Goal: Check status: Check status

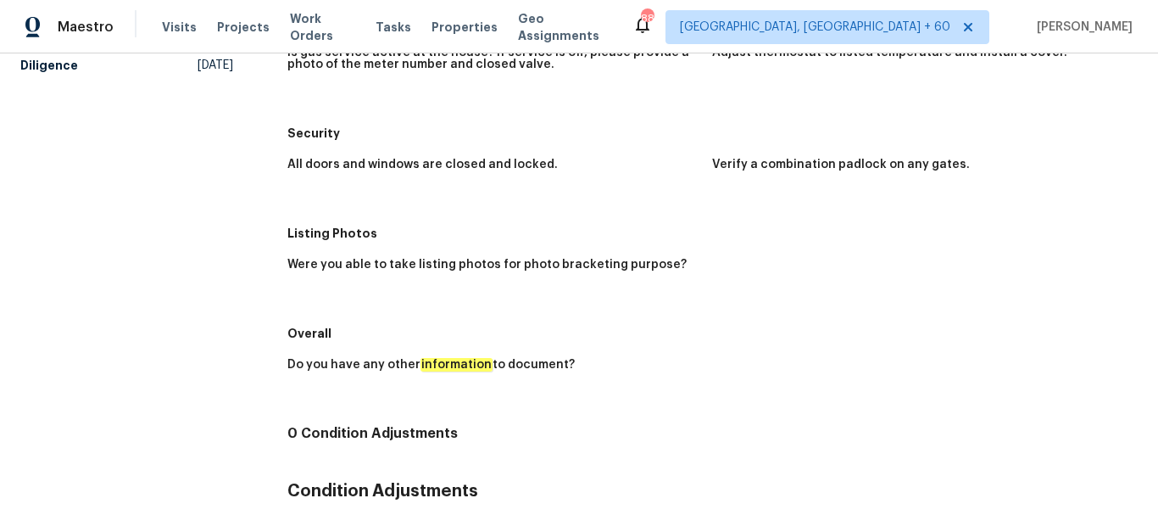
scroll to position [550, 0]
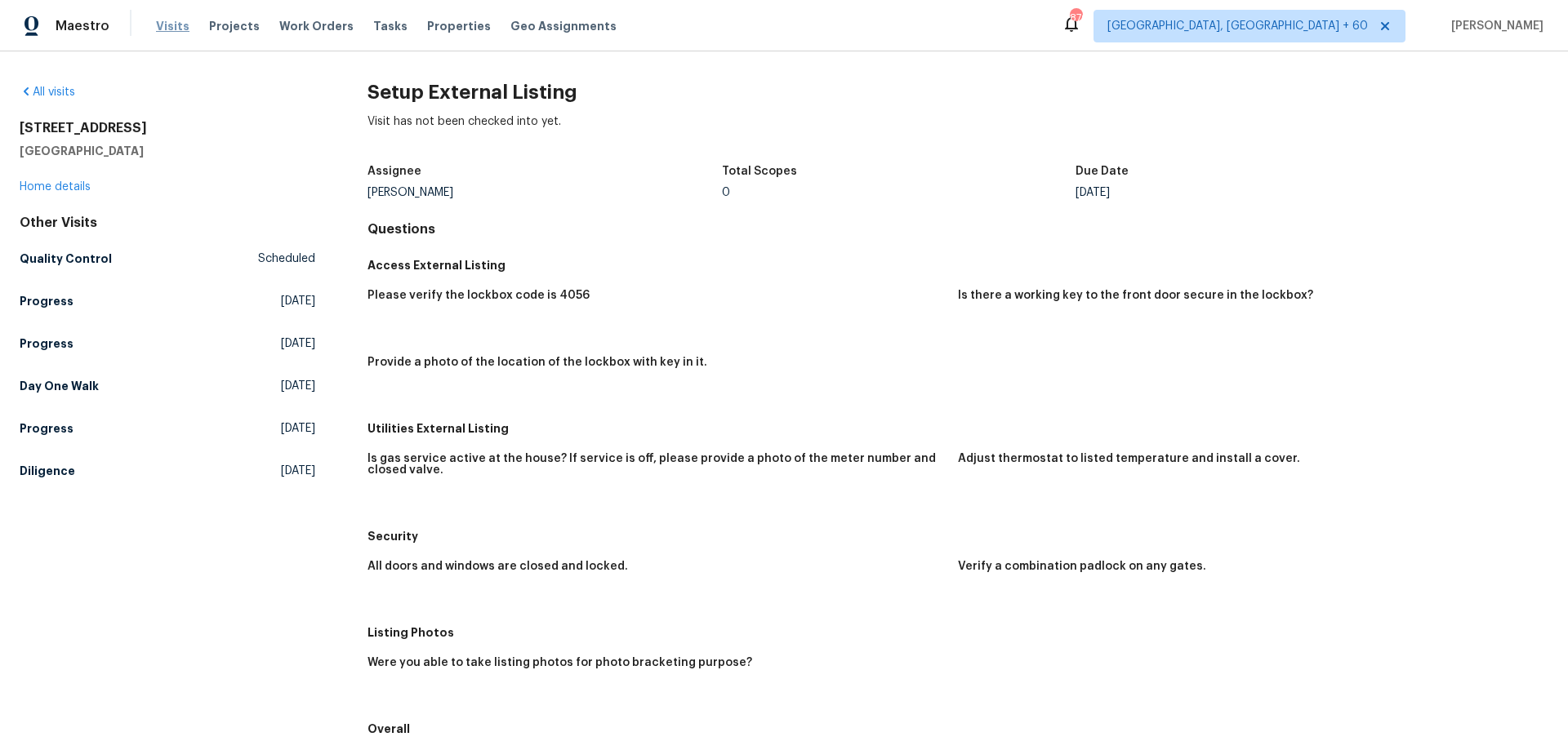
click at [182, 31] on span "Visits" at bounding box center [172, 26] width 34 height 16
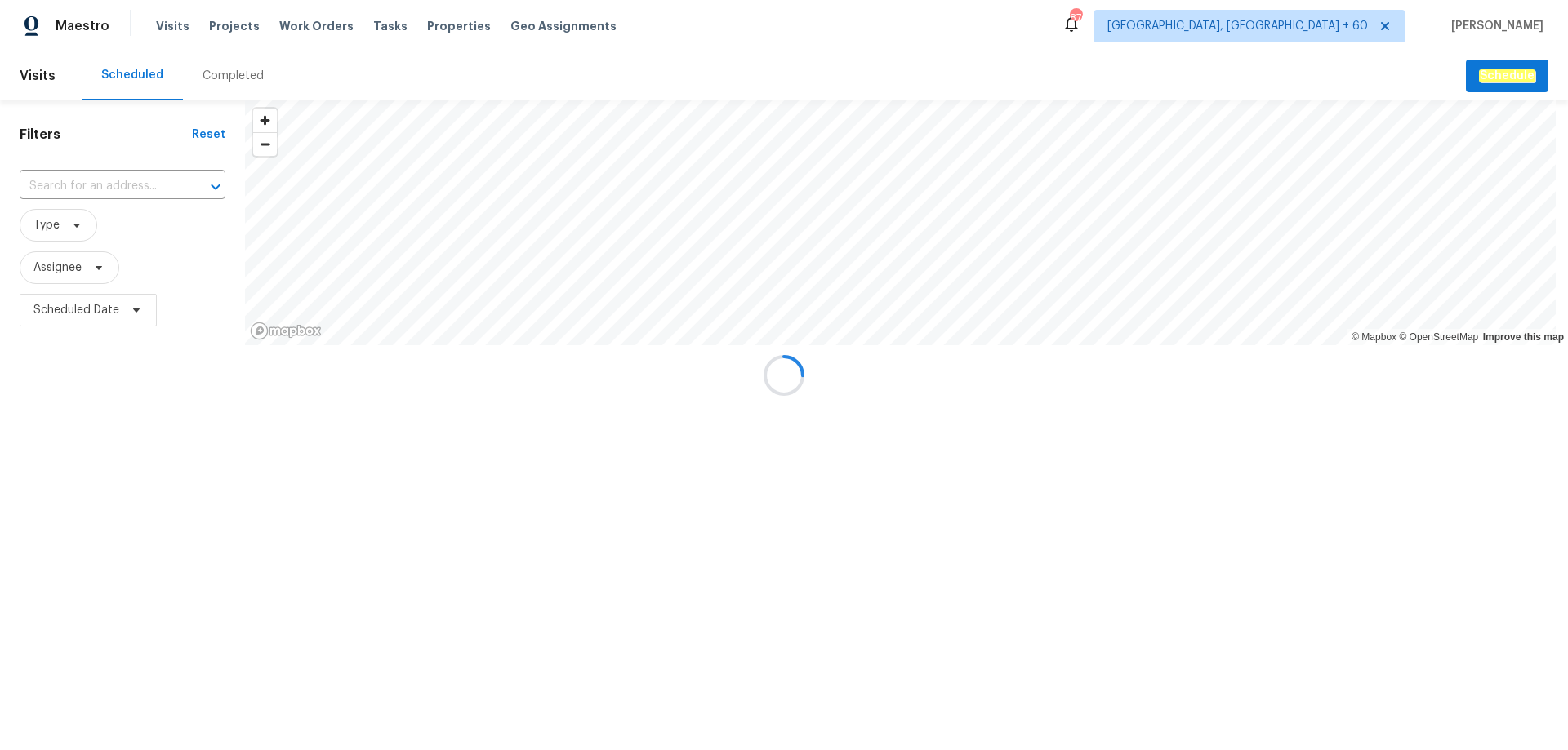
click at [207, 71] on div at bounding box center [784, 375] width 1568 height 750
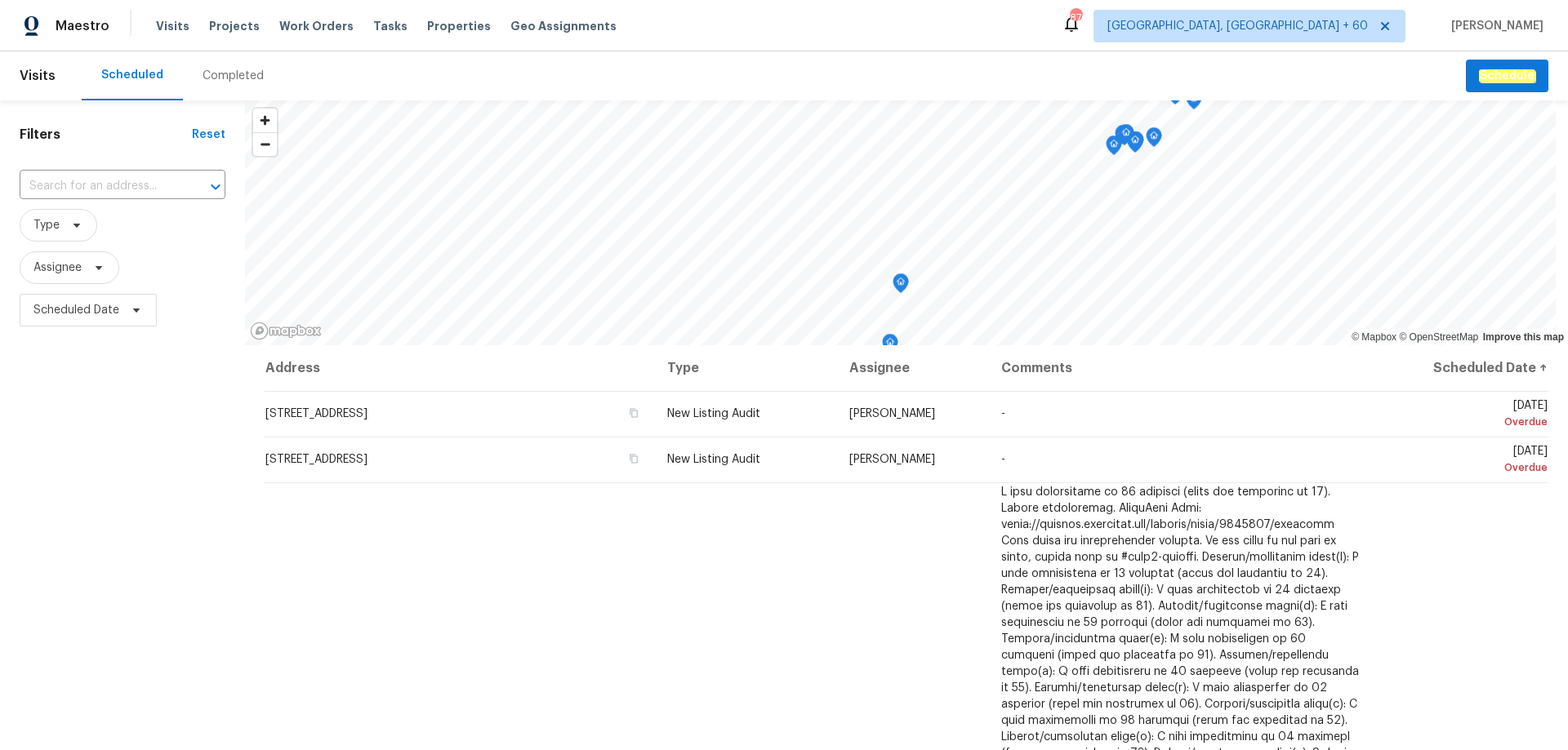
click at [213, 79] on div "Completed" at bounding box center [233, 75] width 62 height 16
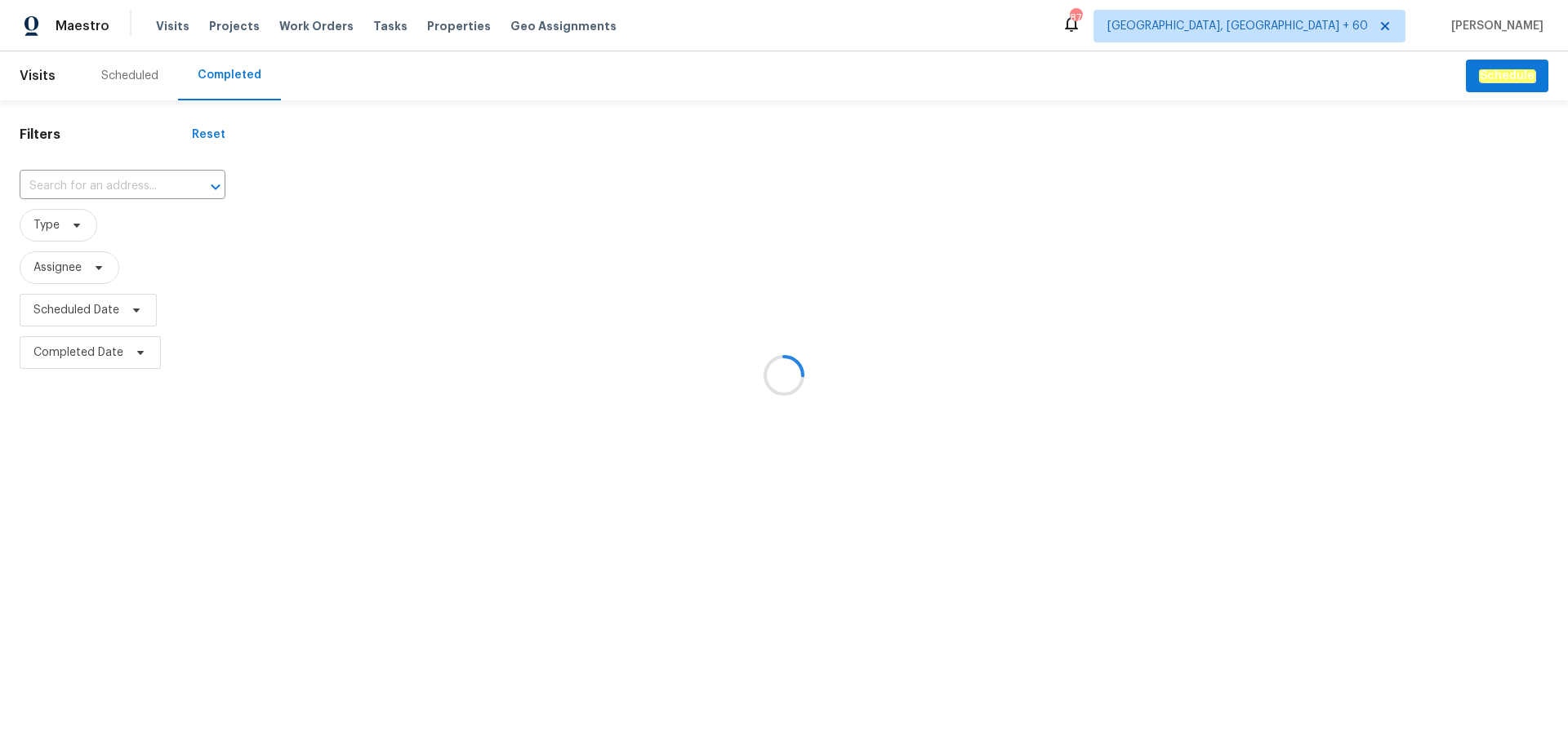
click at [97, 192] on div at bounding box center [784, 375] width 1568 height 750
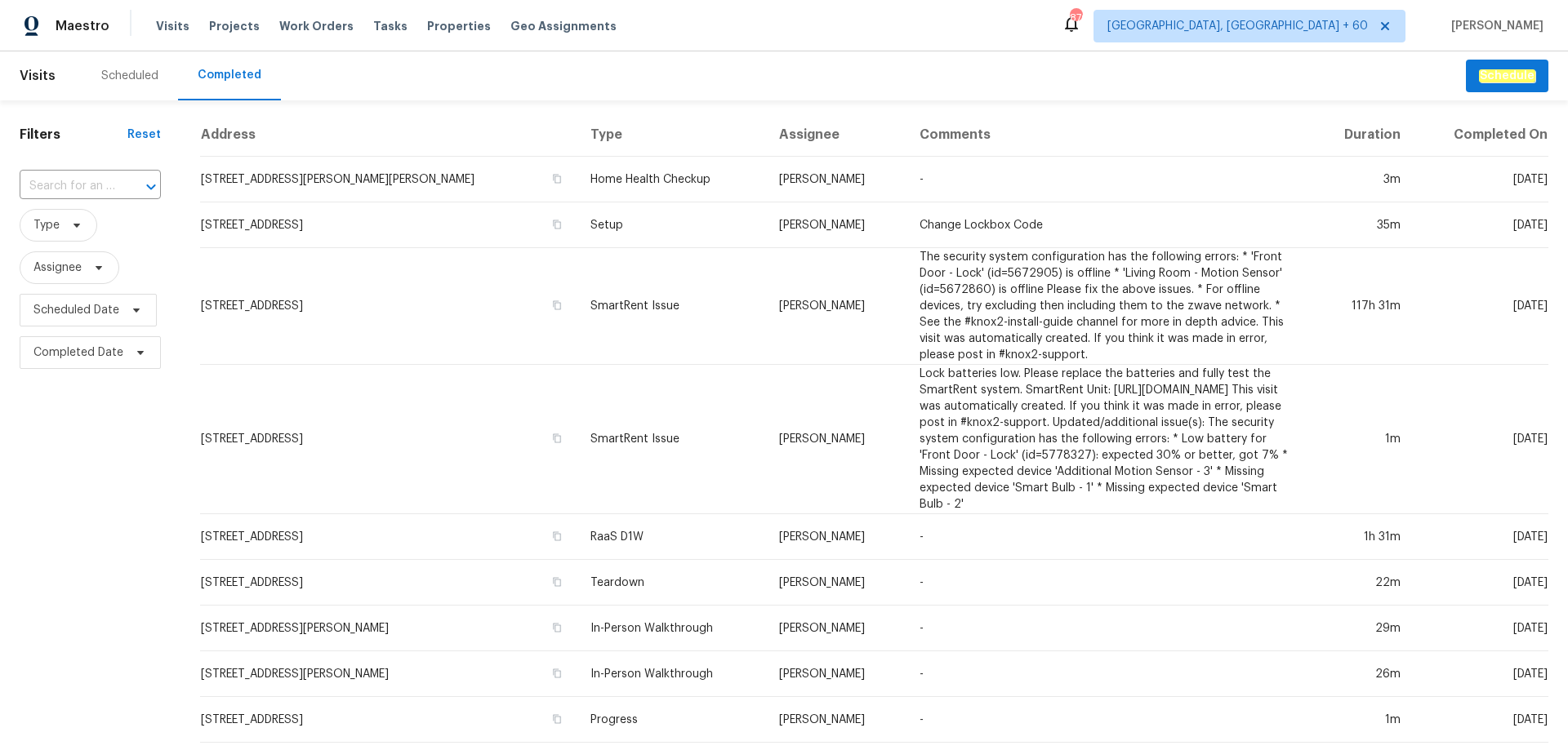
click at [97, 184] on input "text" at bounding box center [66, 187] width 95 height 25
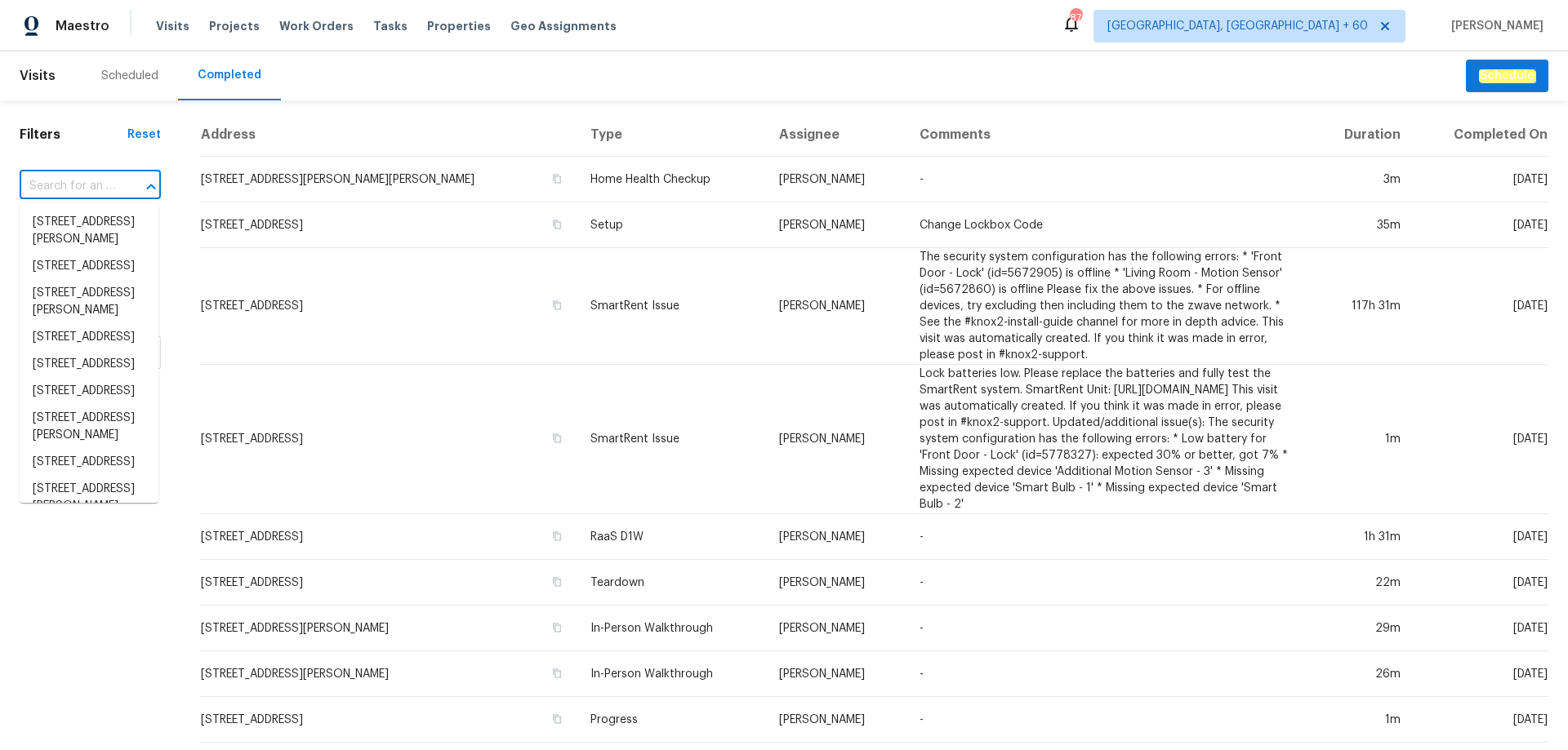
paste input "[STREET_ADDRESS]"
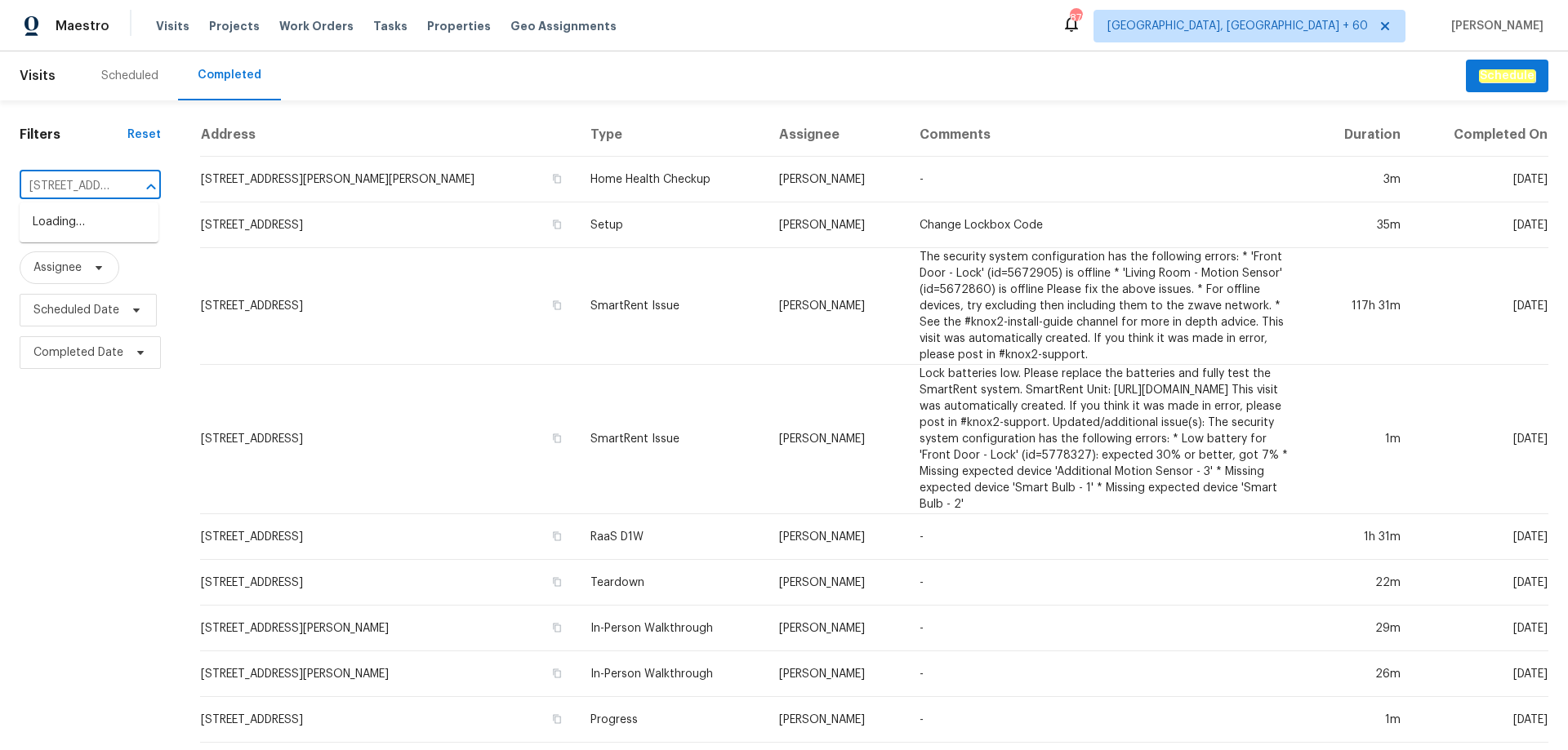
type input "[STREET_ADDRESS]"
click at [78, 236] on li "[STREET_ADDRESS]" at bounding box center [89, 222] width 139 height 27
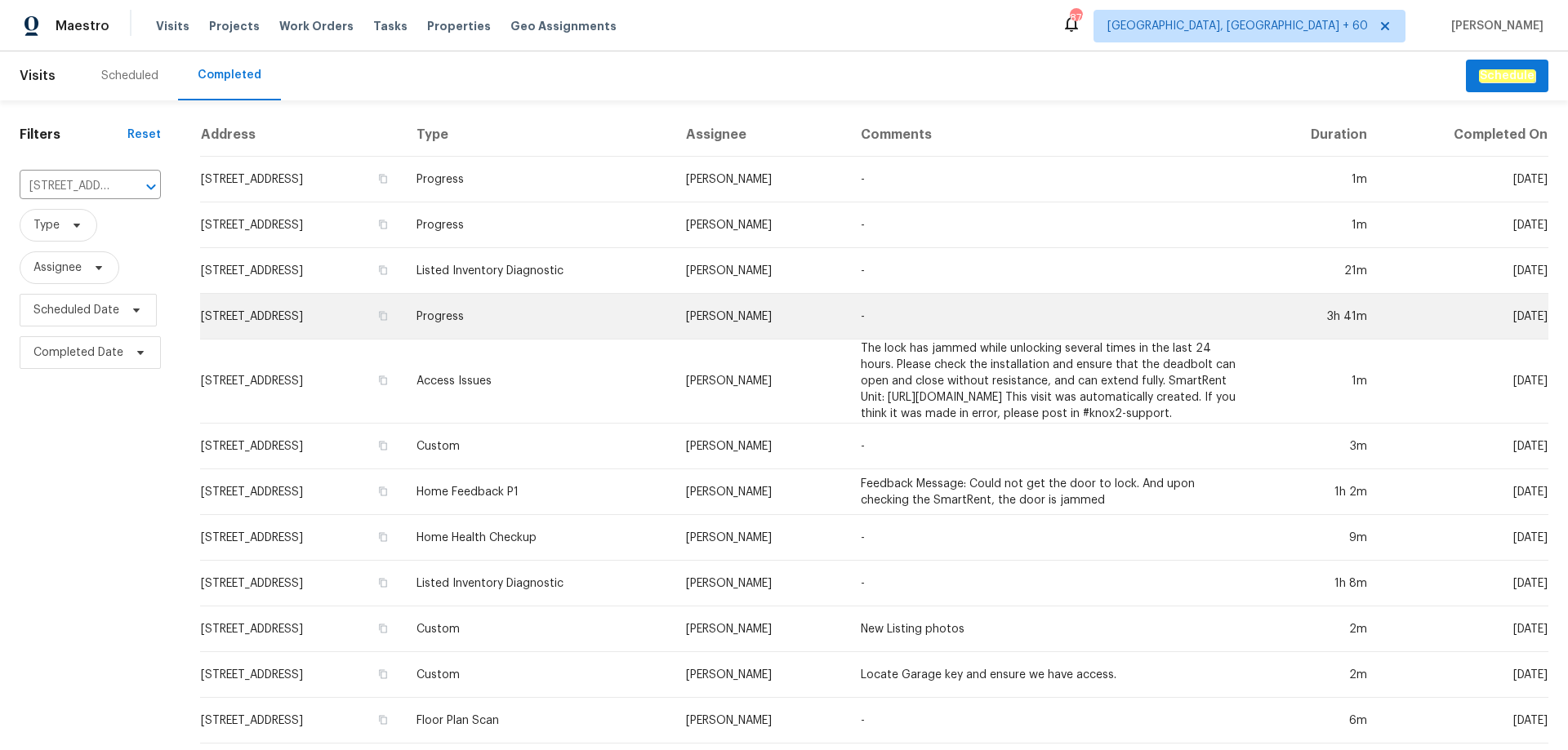
click at [325, 308] on td "[STREET_ADDRESS]" at bounding box center [301, 316] width 203 height 45
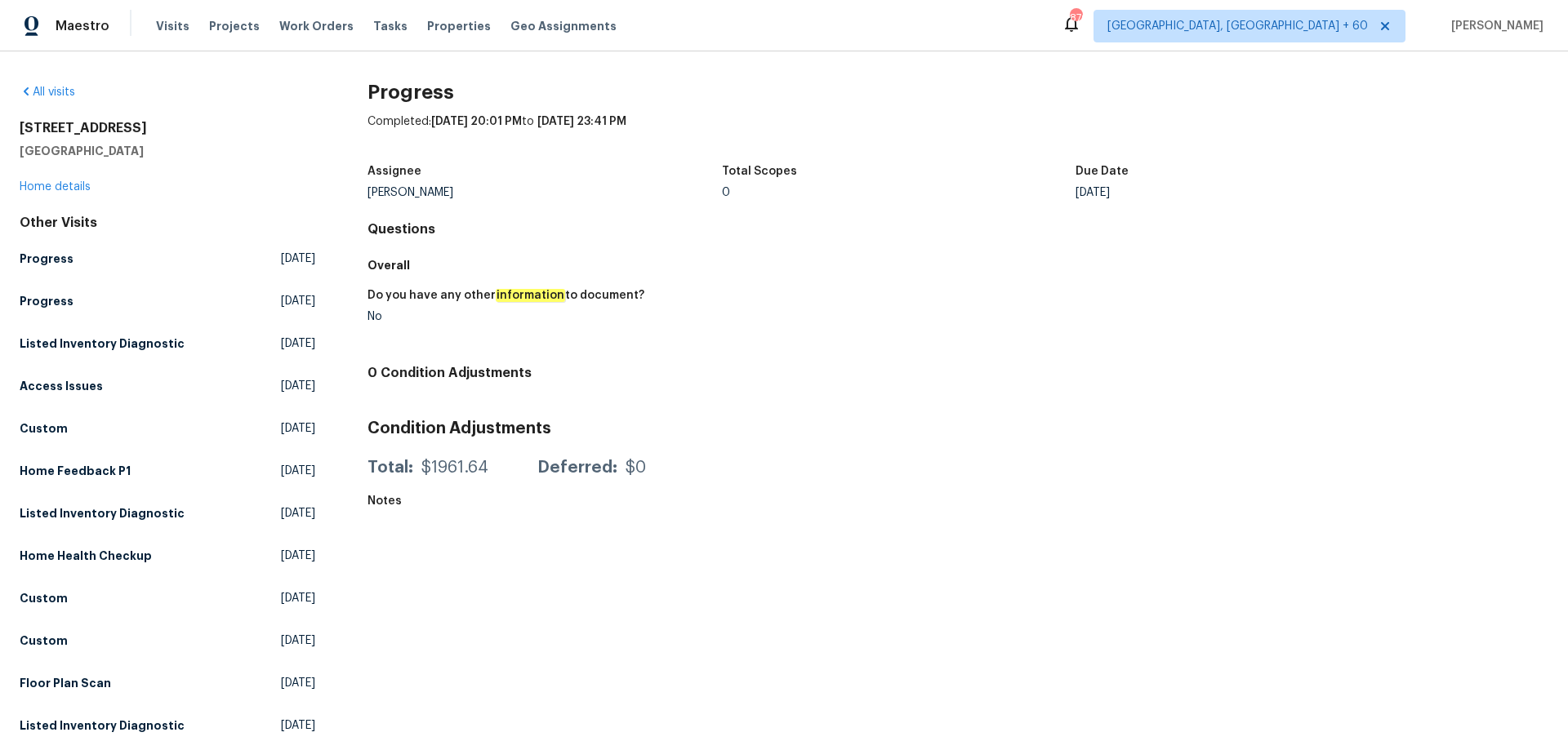
click at [1105, 380] on h4 "0 Condition Adjustments" at bounding box center [958, 373] width 1181 height 16
click at [67, 260] on h5 "Progress" at bounding box center [46, 258] width 54 height 16
click at [970, 269] on h5 "Overall" at bounding box center [958, 265] width 1181 height 16
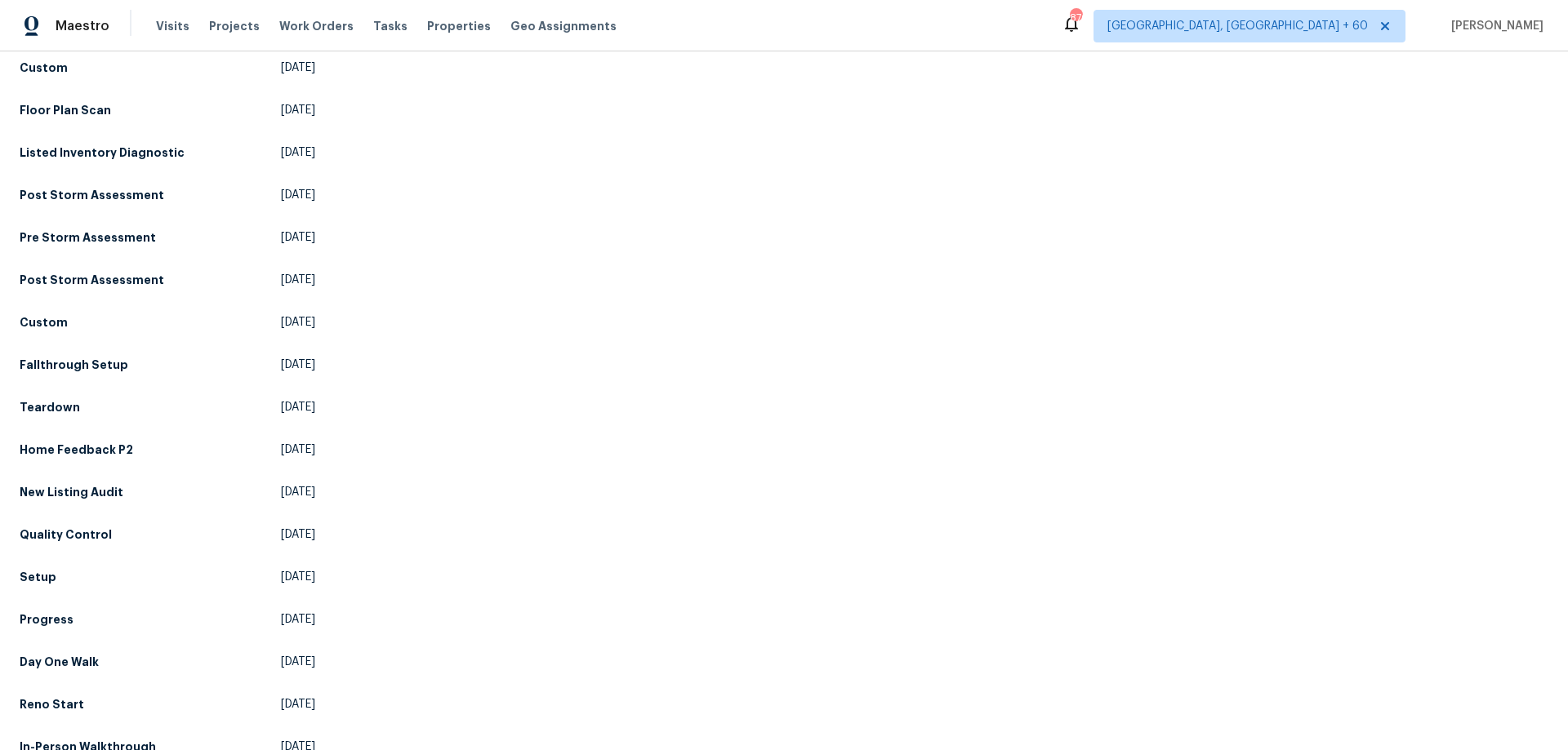
scroll to position [609, 0]
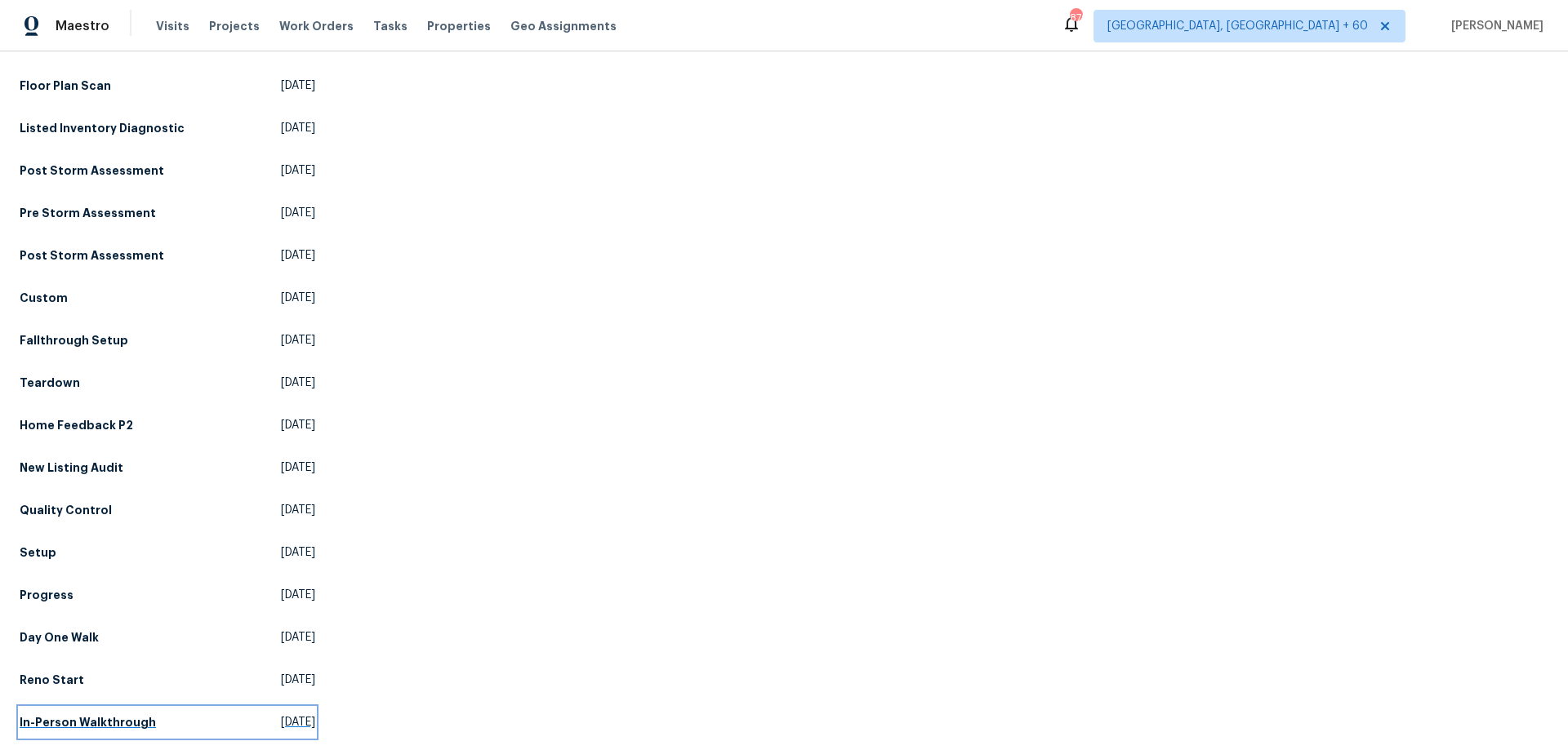
click at [101, 714] on h5 "In-Person Walkthrough" at bounding box center [88, 722] width 137 height 16
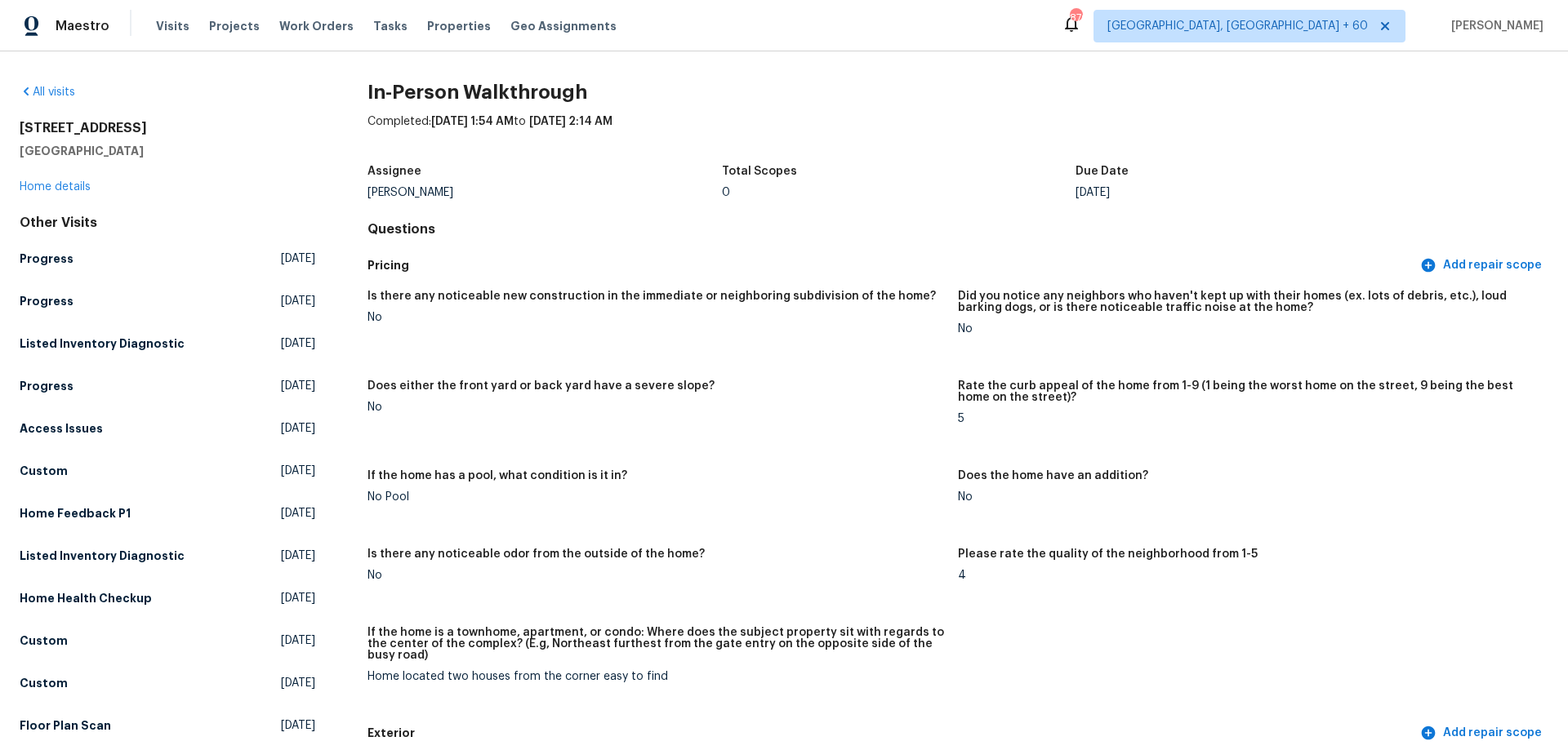
scroll to position [401, 0]
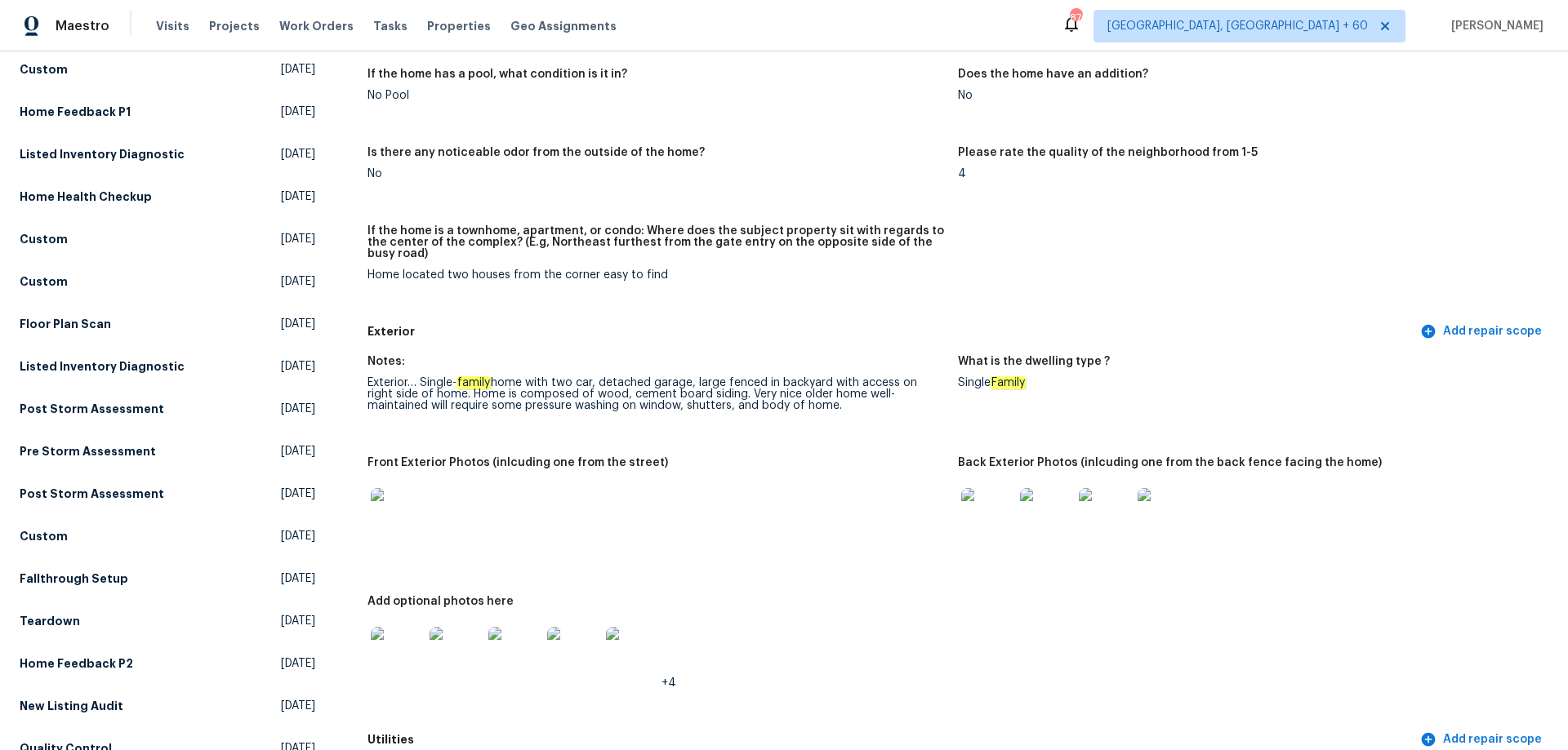
click at [983, 501] on img at bounding box center [987, 514] width 52 height 52
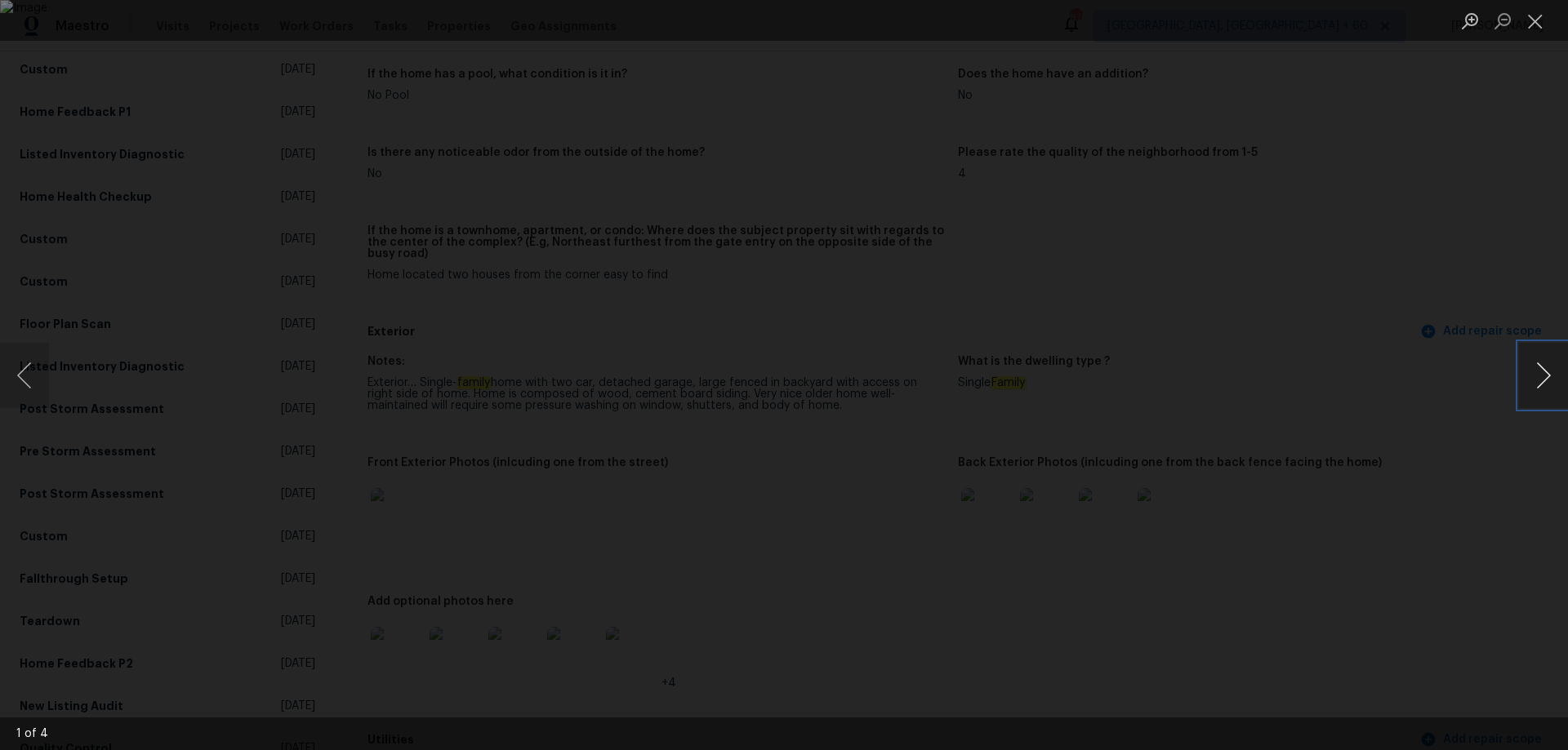
click at [1541, 370] on button "Next image" at bounding box center [1543, 375] width 49 height 65
click at [1538, 387] on button "Next image" at bounding box center [1543, 375] width 49 height 65
click at [1540, 385] on button "Next image" at bounding box center [1543, 375] width 49 height 65
click at [1541, 22] on button "Close lightbox" at bounding box center [1535, 21] width 33 height 29
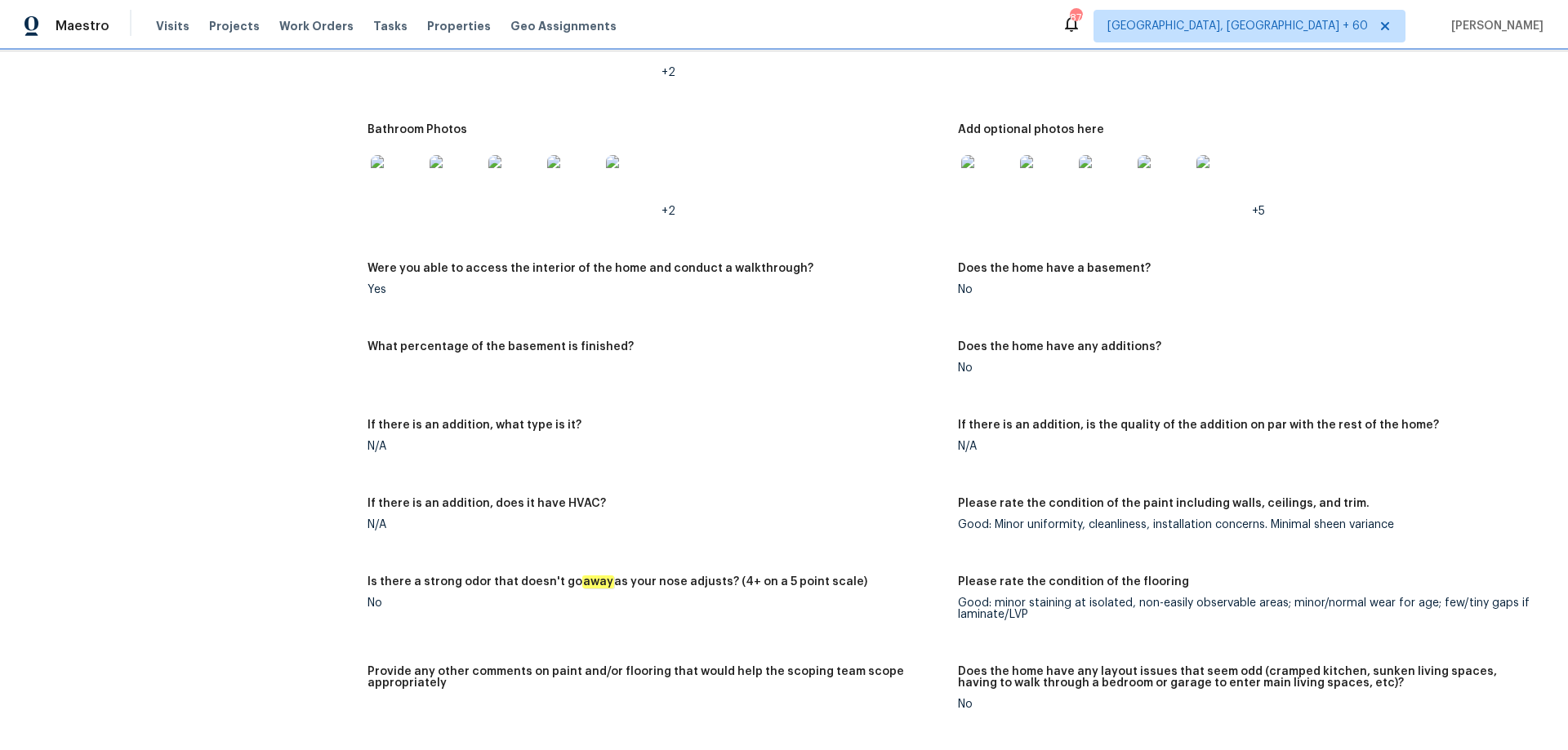
scroll to position [2280, 0]
